Goal: Check status: Check status

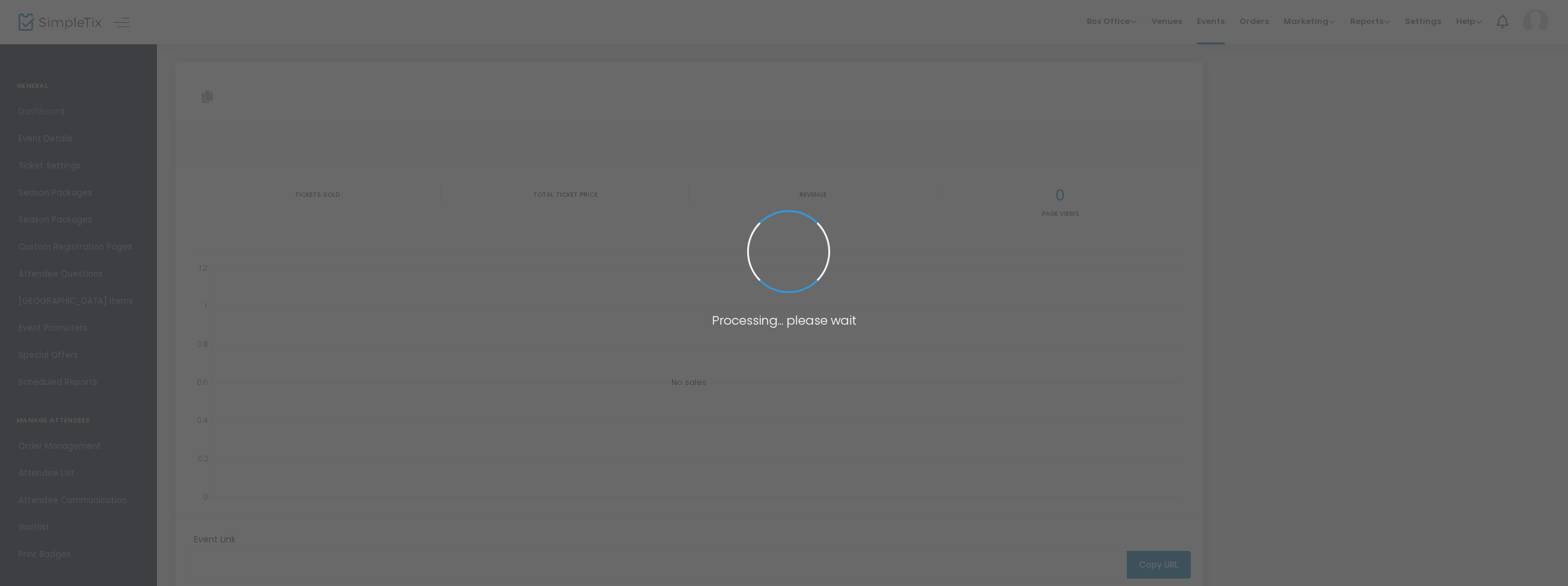
type input "[URL][DOMAIN_NAME][US_STATE]"
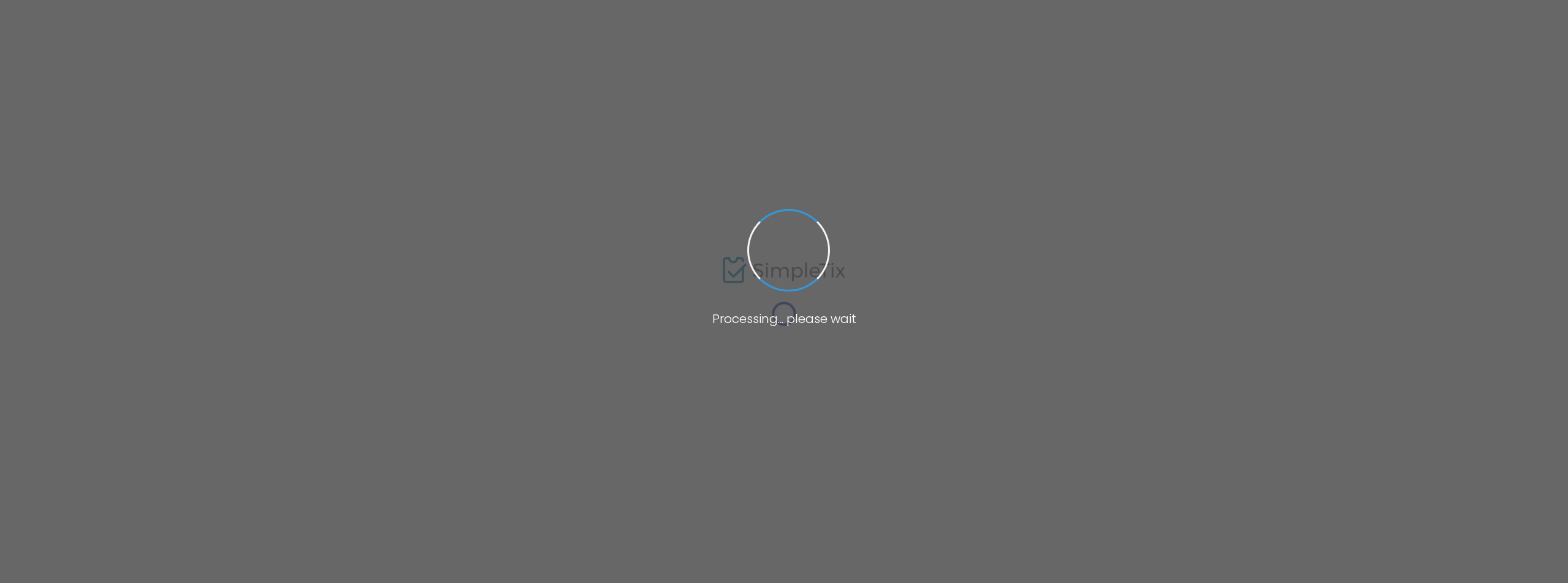
type input "[URL][DOMAIN_NAME][US_STATE]"
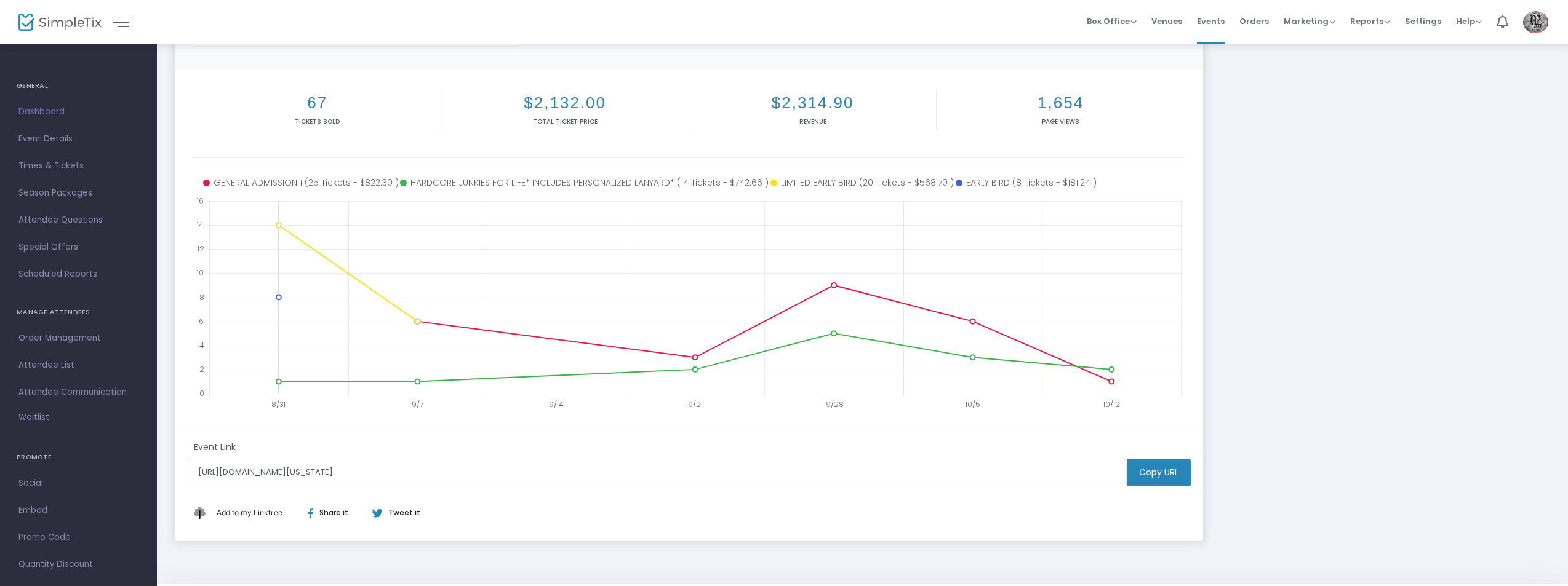
scroll to position [167, 0]
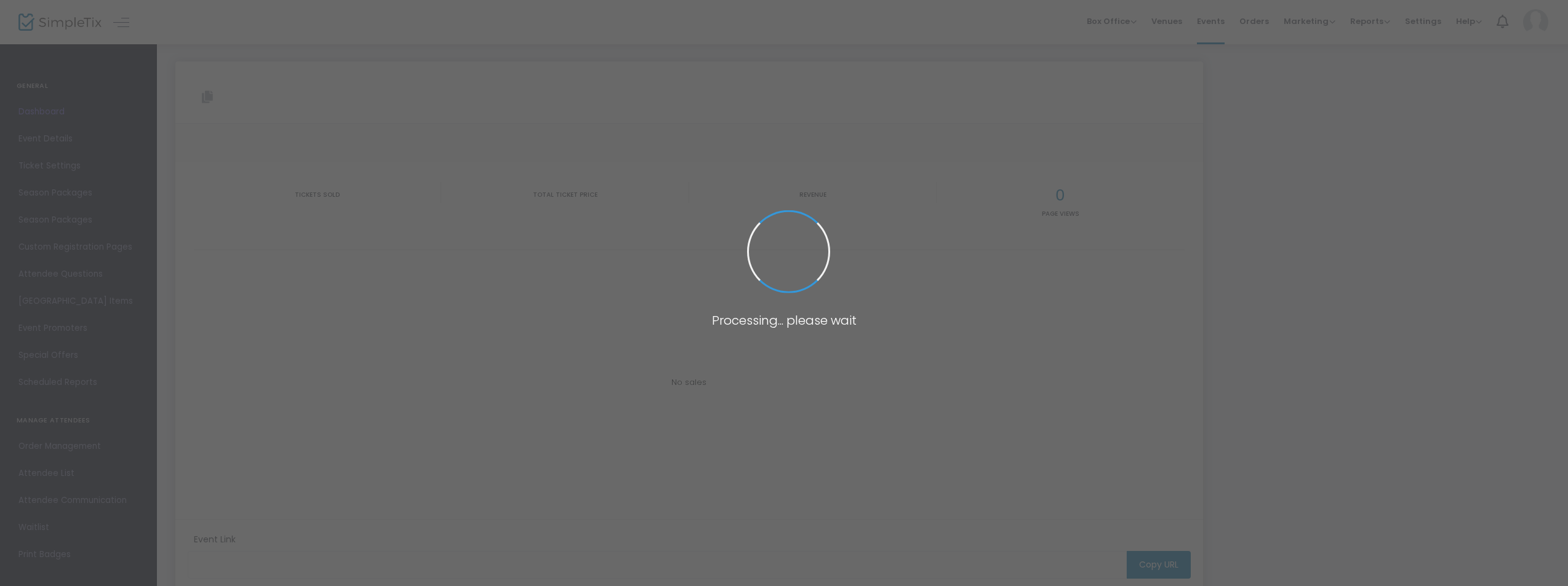
type input "[URL][DOMAIN_NAME][US_STATE]"
